Goal: Navigation & Orientation: Find specific page/section

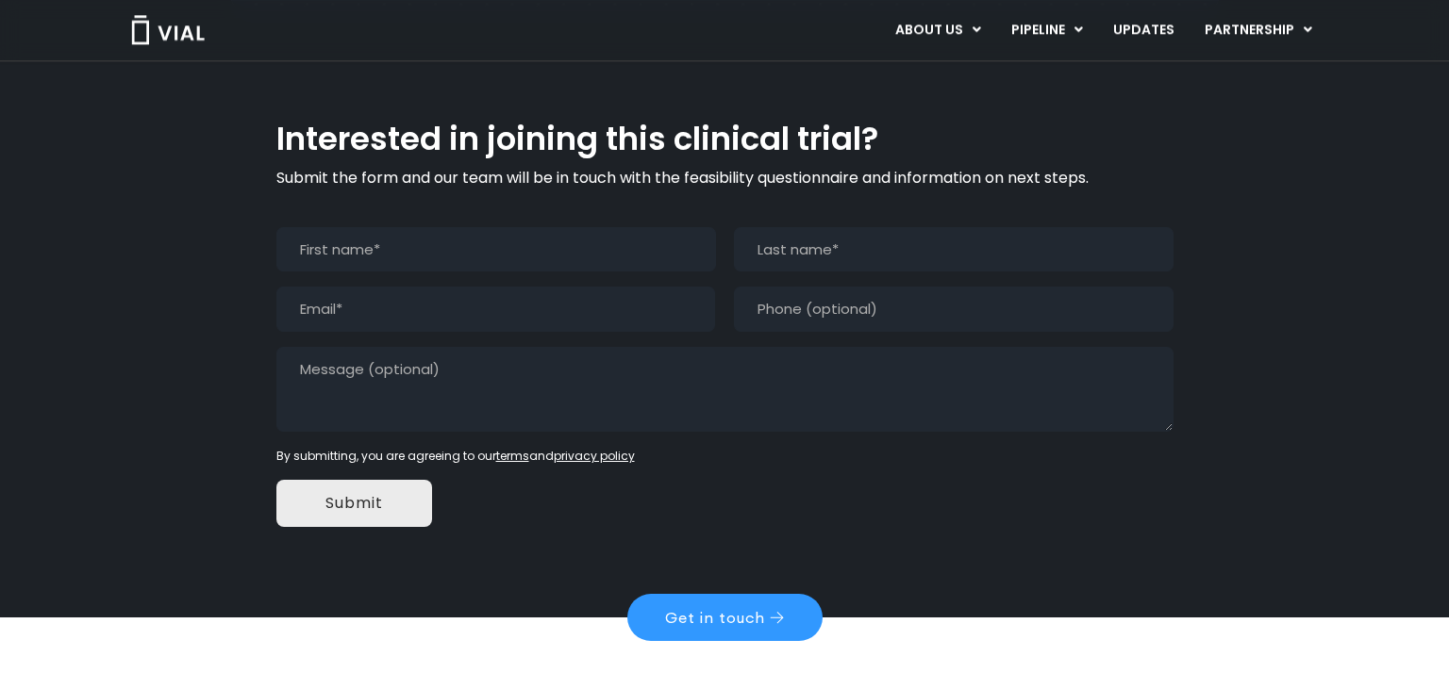
scroll to position [1893, 0]
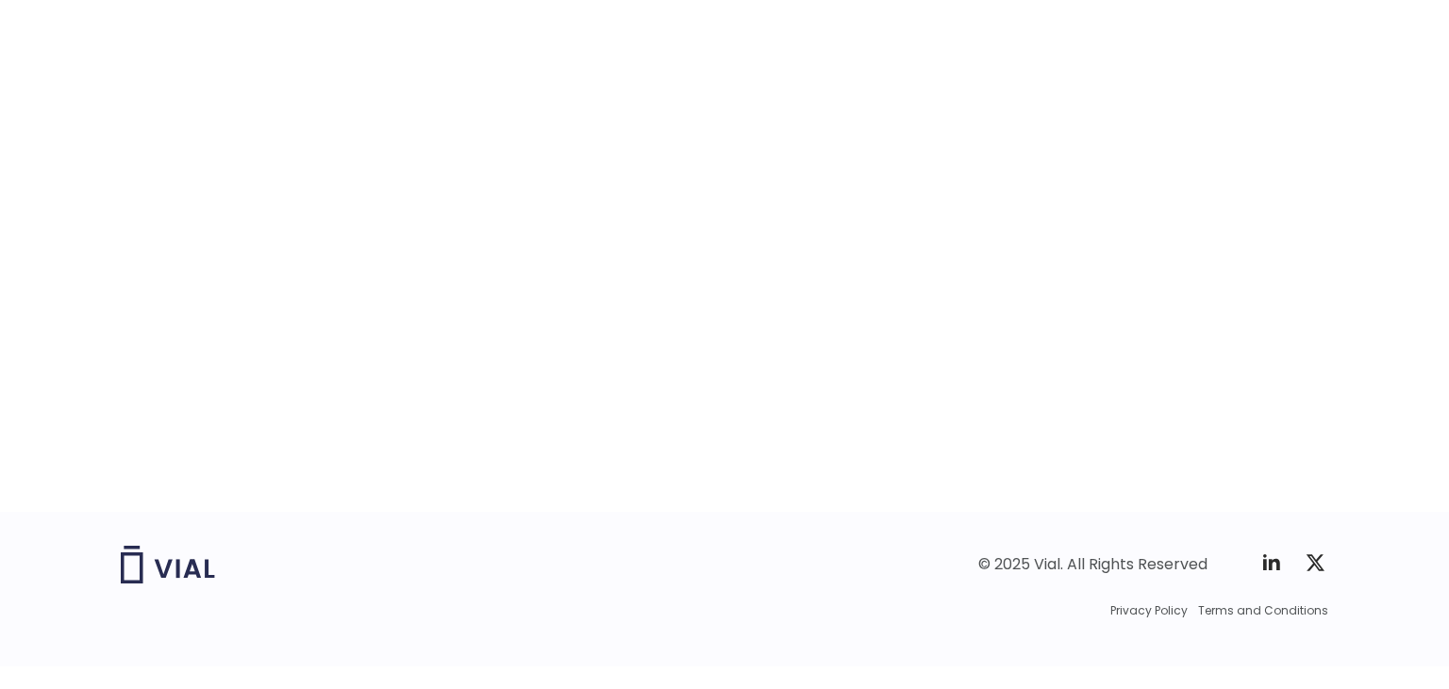
scroll to position [3007, 0]
